Goal: Transaction & Acquisition: Purchase product/service

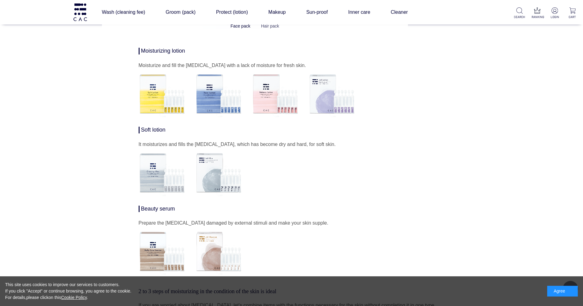
click at [268, 24] on link "Hair pack" at bounding box center [270, 26] width 18 height 5
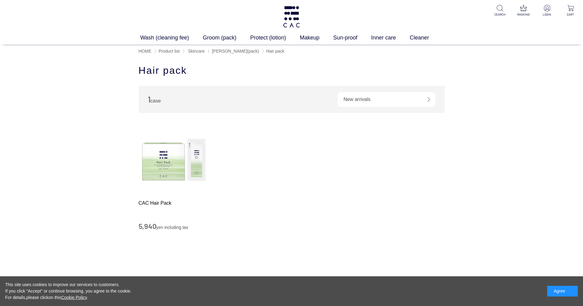
click at [152, 162] on img at bounding box center [174, 160] width 70 height 70
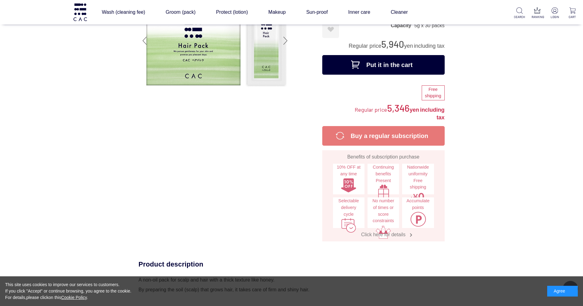
scroll to position [58, 0]
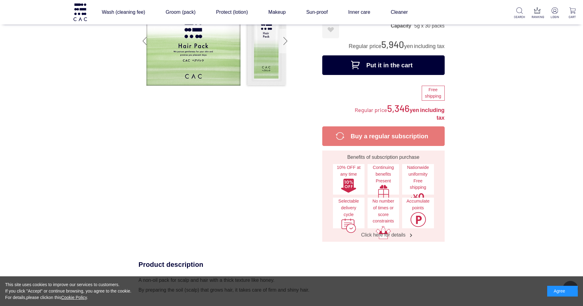
click at [286, 37] on div at bounding box center [285, 41] width 12 height 24
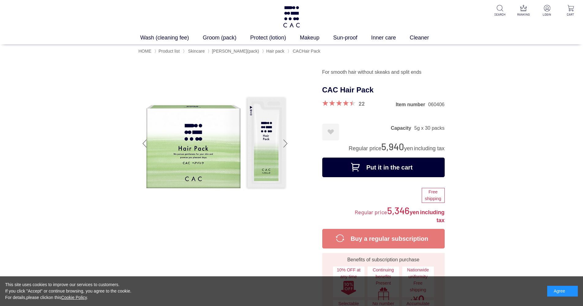
scroll to position [0, 0]
click at [521, 8] on img at bounding box center [523, 8] width 6 height 6
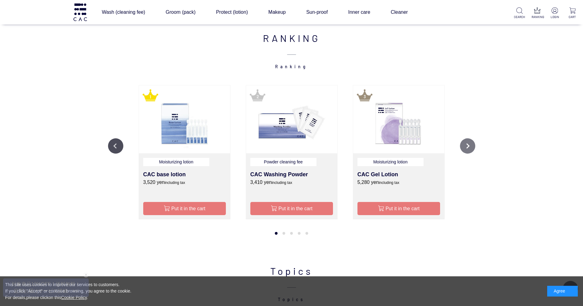
click at [471, 146] on button "Next" at bounding box center [467, 145] width 15 height 15
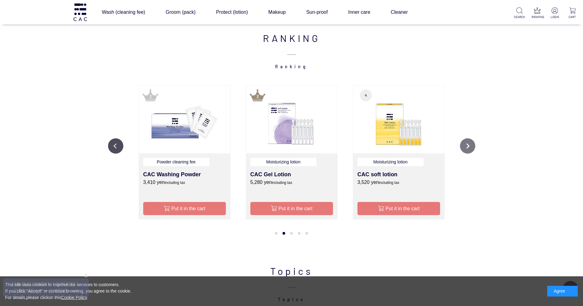
click at [471, 146] on button "Next" at bounding box center [467, 145] width 15 height 15
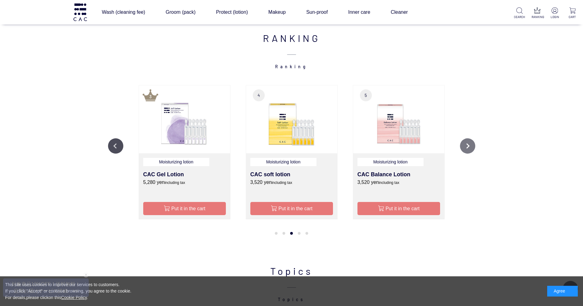
click at [471, 146] on button "Next" at bounding box center [467, 145] width 15 height 15
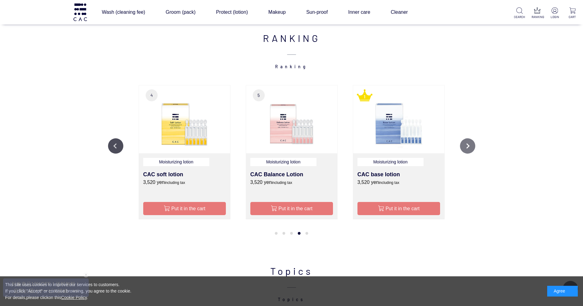
click at [471, 146] on button "Next" at bounding box center [467, 145] width 15 height 15
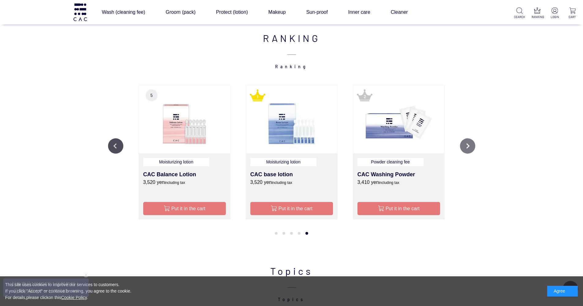
click at [471, 146] on button "Next" at bounding box center [467, 145] width 15 height 15
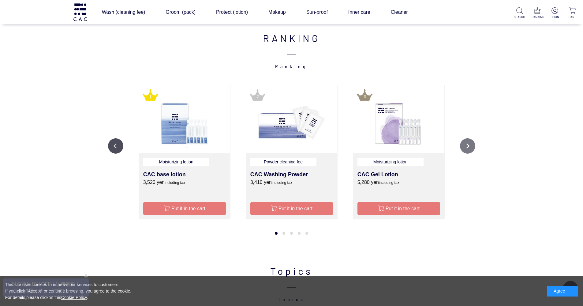
click at [469, 142] on button "Next" at bounding box center [467, 145] width 15 height 15
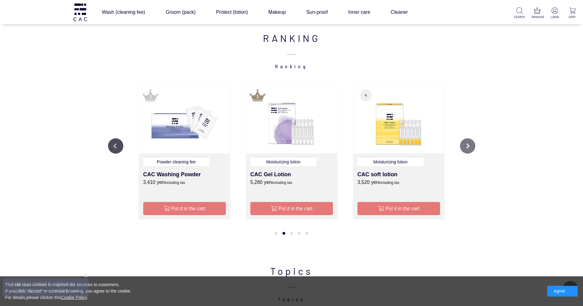
click at [469, 142] on button "Next" at bounding box center [467, 145] width 15 height 15
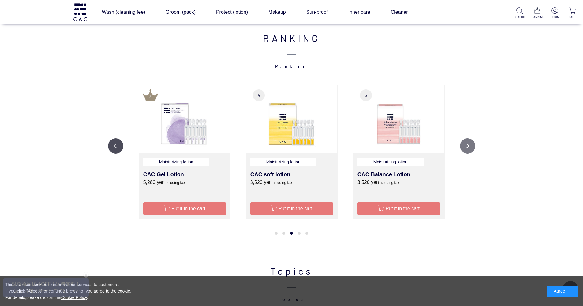
click at [469, 142] on button "Next" at bounding box center [467, 145] width 15 height 15
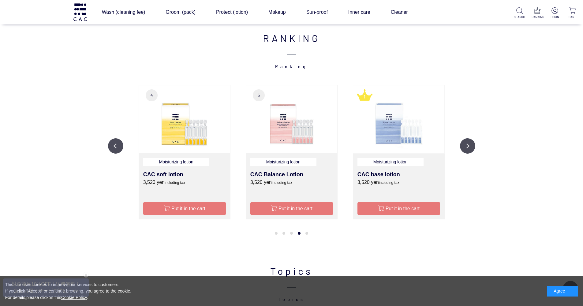
click at [394, 133] on img at bounding box center [398, 119] width 91 height 68
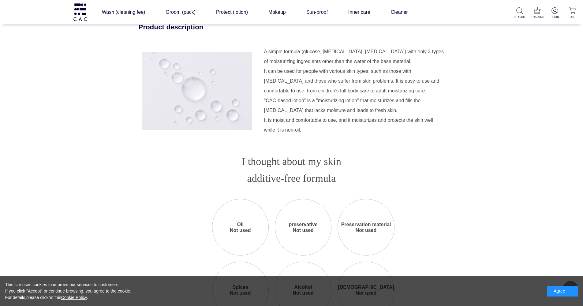
scroll to position [705, 0]
click at [326, 62] on div "A simple formula (glucose, [MEDICAL_DATA], [MEDICAL_DATA]) with only 3 types of…" at bounding box center [354, 72] width 181 height 49
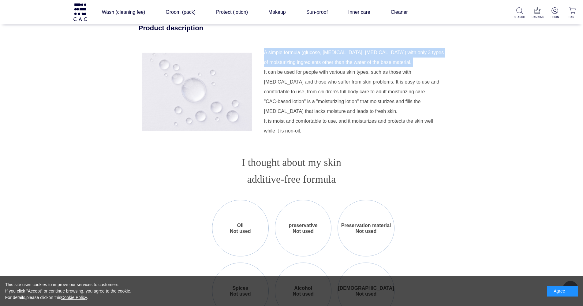
click at [326, 62] on div "A simple formula (glucose, [MEDICAL_DATA], [MEDICAL_DATA]) with only 3 types of…" at bounding box center [354, 72] width 181 height 49
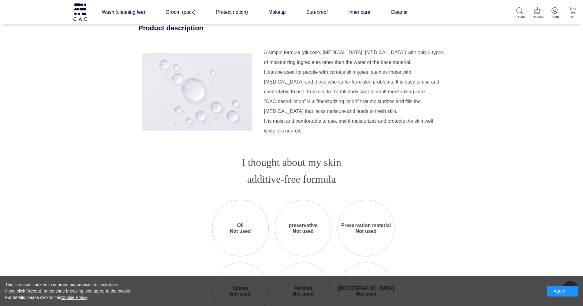
click at [326, 62] on div "A simple formula (glucose, [MEDICAL_DATA], [MEDICAL_DATA]) with only 3 types of…" at bounding box center [354, 72] width 181 height 49
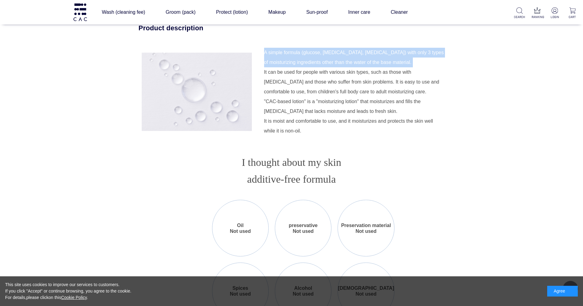
click at [326, 62] on div "A simple formula (glucose, [MEDICAL_DATA], [MEDICAL_DATA]) with only 3 types of…" at bounding box center [354, 72] width 181 height 49
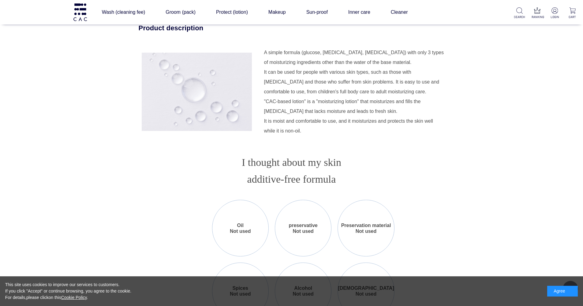
click at [326, 62] on div "A simple formula (glucose, [MEDICAL_DATA], [MEDICAL_DATA]) with only 3 types of…" at bounding box center [354, 72] width 181 height 49
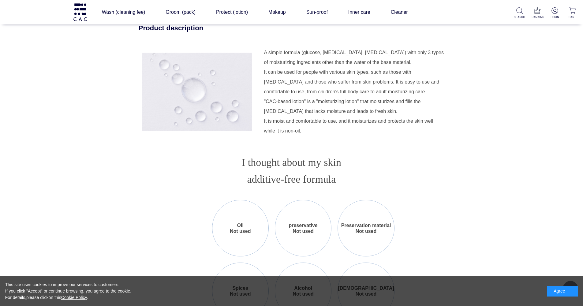
click at [326, 62] on div "A simple formula (glucose, [MEDICAL_DATA], [MEDICAL_DATA]) with only 3 types of…" at bounding box center [354, 72] width 181 height 49
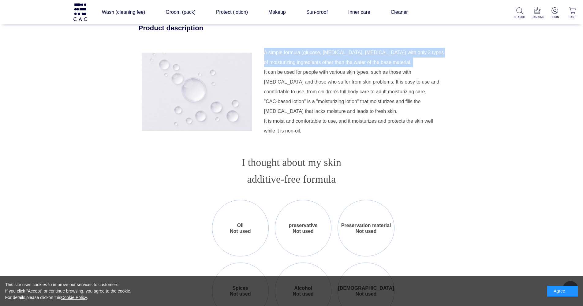
click at [326, 62] on div "A simple formula (glucose, [MEDICAL_DATA], [MEDICAL_DATA]) with only 3 types of…" at bounding box center [354, 72] width 181 height 49
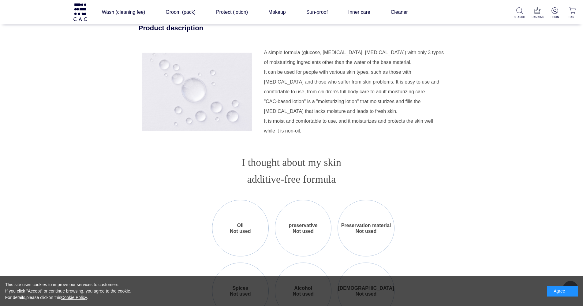
click at [316, 89] on div "A simple formula (glucose, [MEDICAL_DATA], [MEDICAL_DATA]) with only 3 types of…" at bounding box center [354, 72] width 181 height 49
click at [316, 87] on div "A simple formula (glucose, [MEDICAL_DATA], [MEDICAL_DATA]) with only 3 types of…" at bounding box center [354, 72] width 181 height 49
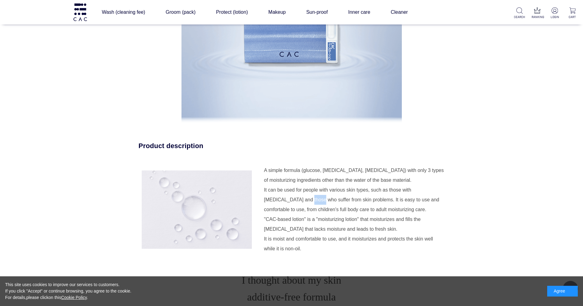
scroll to position [697, 0]
